Goal: Use online tool/utility

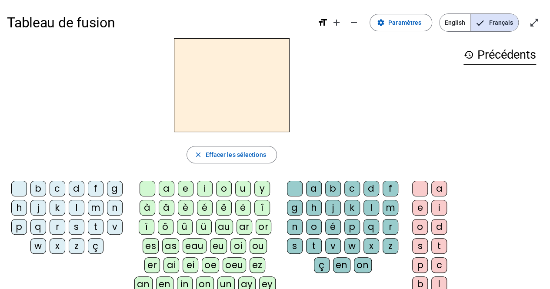
click at [95, 204] on div "m" at bounding box center [96, 208] width 16 height 16
click at [167, 190] on div "a" at bounding box center [167, 189] width 16 height 16
click at [94, 226] on div "t" at bounding box center [96, 227] width 16 height 16
click at [74, 203] on div "l" at bounding box center [77, 208] width 16 height 16
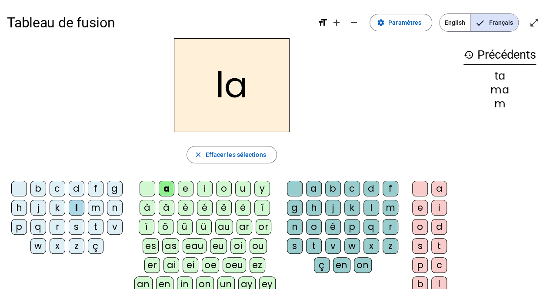
click at [74, 231] on div "s" at bounding box center [77, 227] width 16 height 16
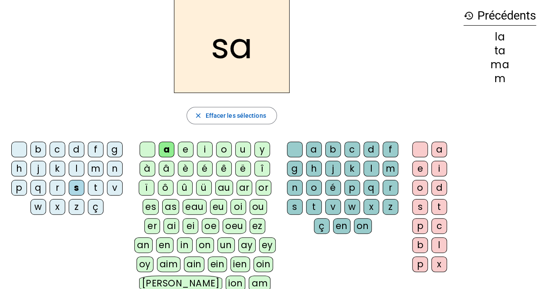
scroll to position [40, 0]
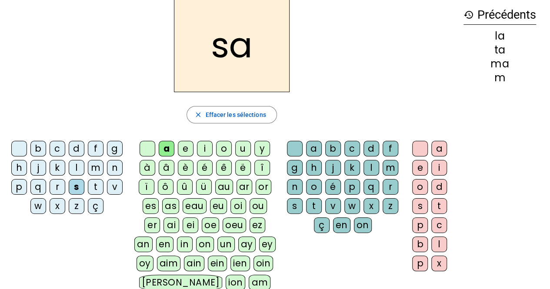
click at [438, 243] on div "l" at bounding box center [439, 245] width 16 height 16
click at [40, 152] on div "b" at bounding box center [38, 149] width 16 height 16
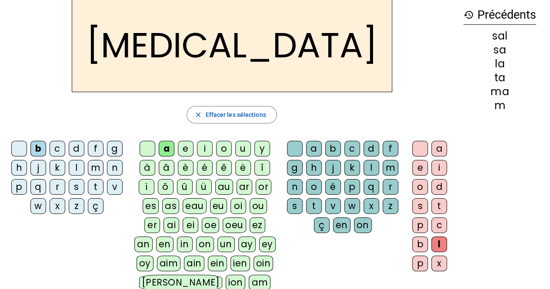
click at [96, 167] on div "m" at bounding box center [96, 168] width 16 height 16
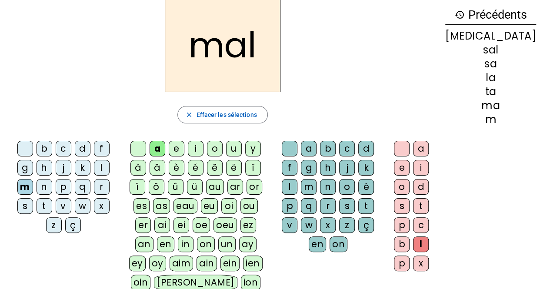
click at [203, 147] on div "i" at bounding box center [196, 149] width 16 height 16
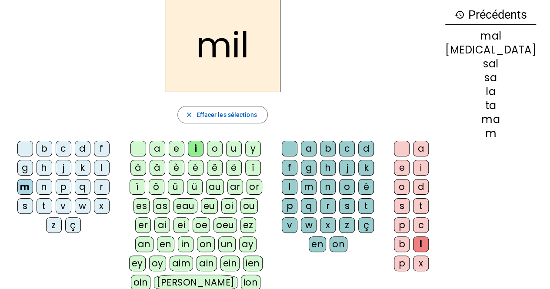
click at [33, 198] on div "s" at bounding box center [25, 206] width 16 height 16
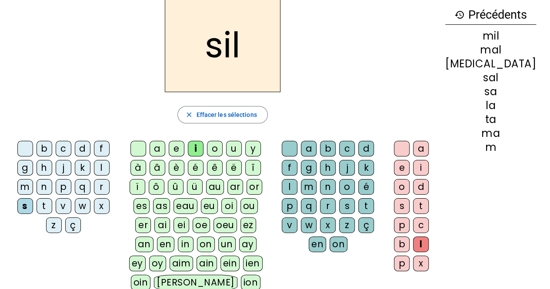
click at [410, 153] on div at bounding box center [402, 149] width 16 height 16
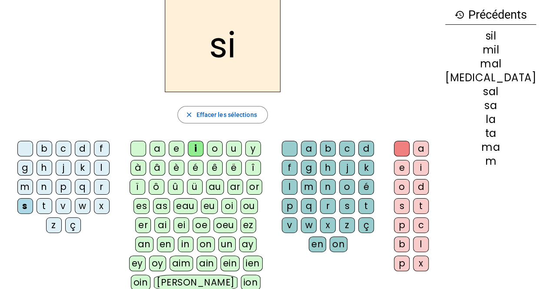
click at [241, 148] on div "u" at bounding box center [234, 149] width 16 height 16
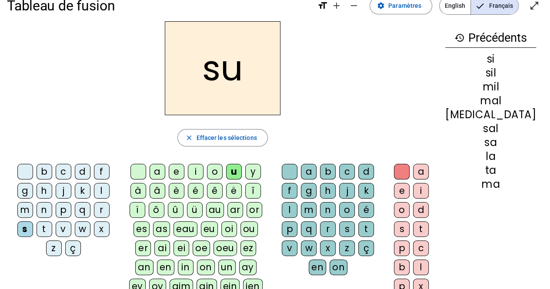
scroll to position [17, 0]
click at [33, 203] on div "m" at bounding box center [25, 211] width 16 height 16
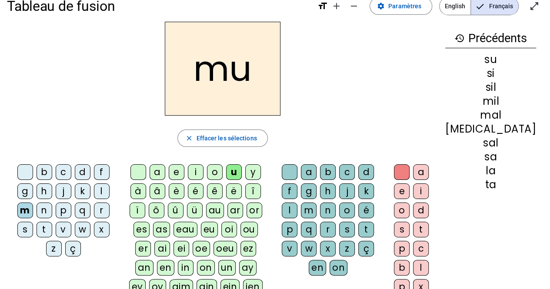
click at [336, 222] on div "r" at bounding box center [328, 230] width 16 height 16
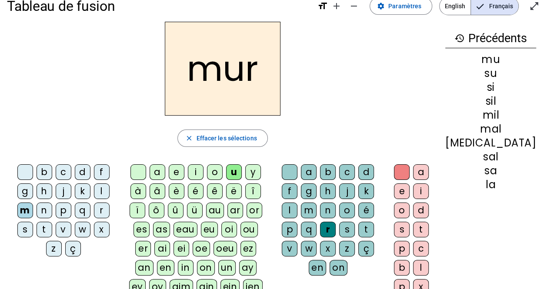
click at [75, 172] on div "d" at bounding box center [83, 172] width 16 height 16
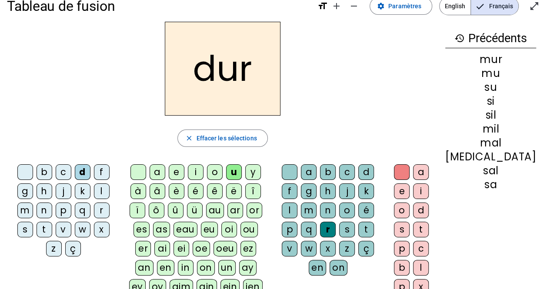
click at [336, 222] on div "r" at bounding box center [328, 230] width 16 height 16
click at [290, 174] on div at bounding box center [290, 172] width 16 height 16
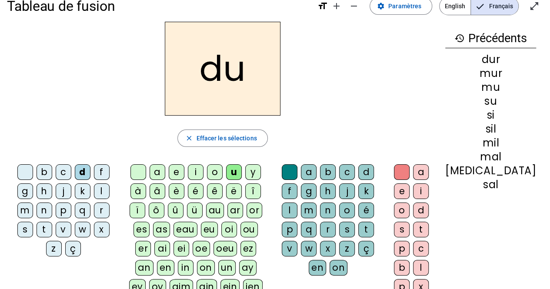
click at [37, 174] on div "b" at bounding box center [45, 172] width 16 height 16
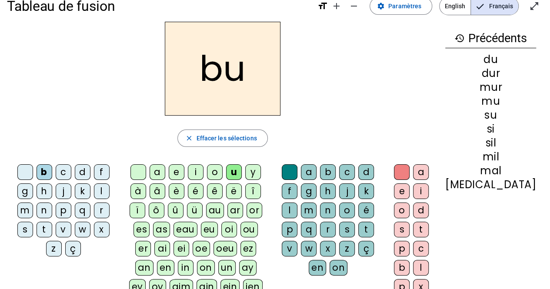
click at [52, 222] on div "t" at bounding box center [45, 230] width 16 height 16
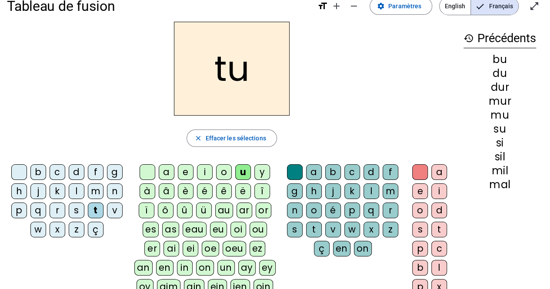
click at [186, 170] on div "e" at bounding box center [186, 172] width 16 height 16
